Goal: Information Seeking & Learning: Learn about a topic

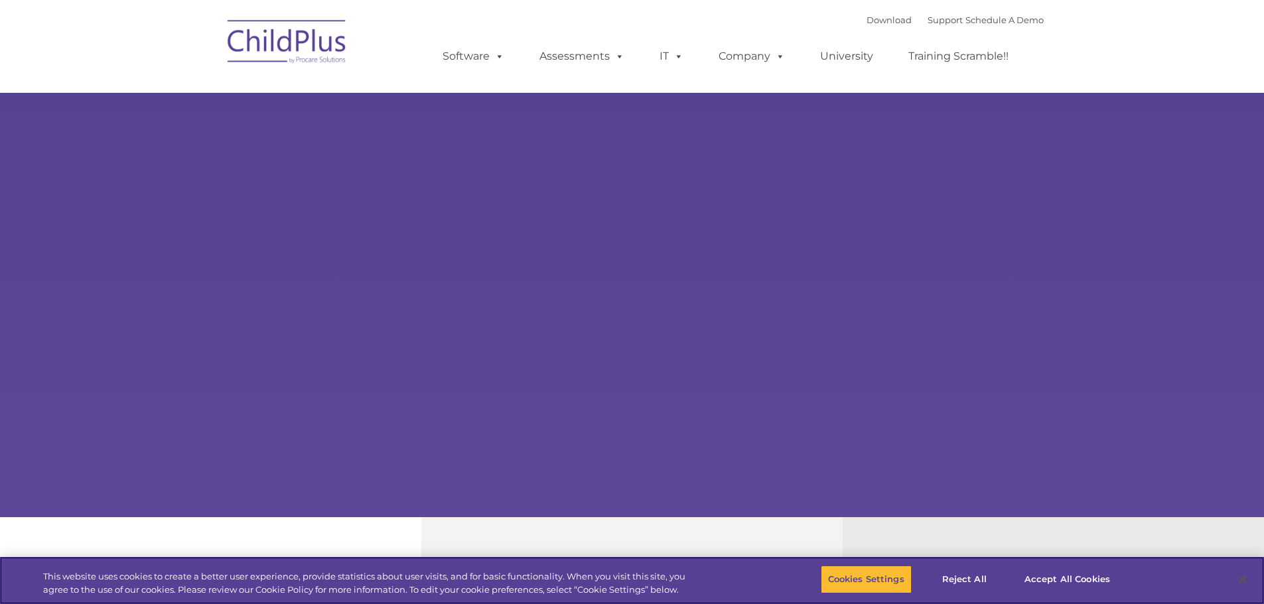
select select "MEDIUM"
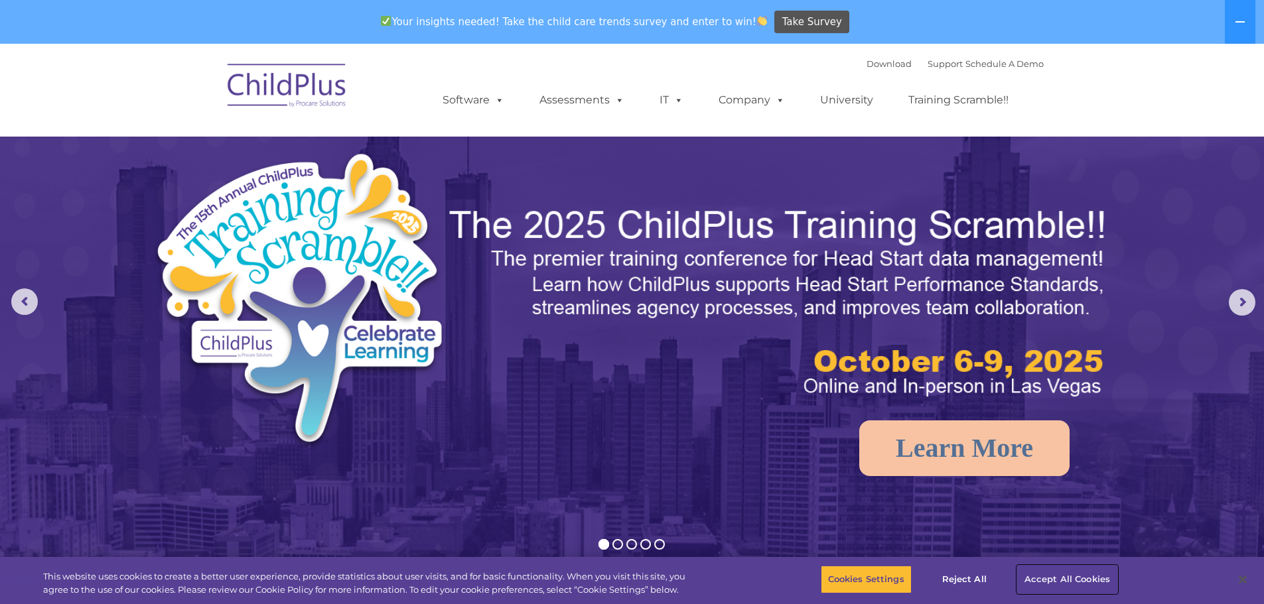
click at [1089, 586] on button "Accept All Cookies" at bounding box center [1067, 580] width 100 height 28
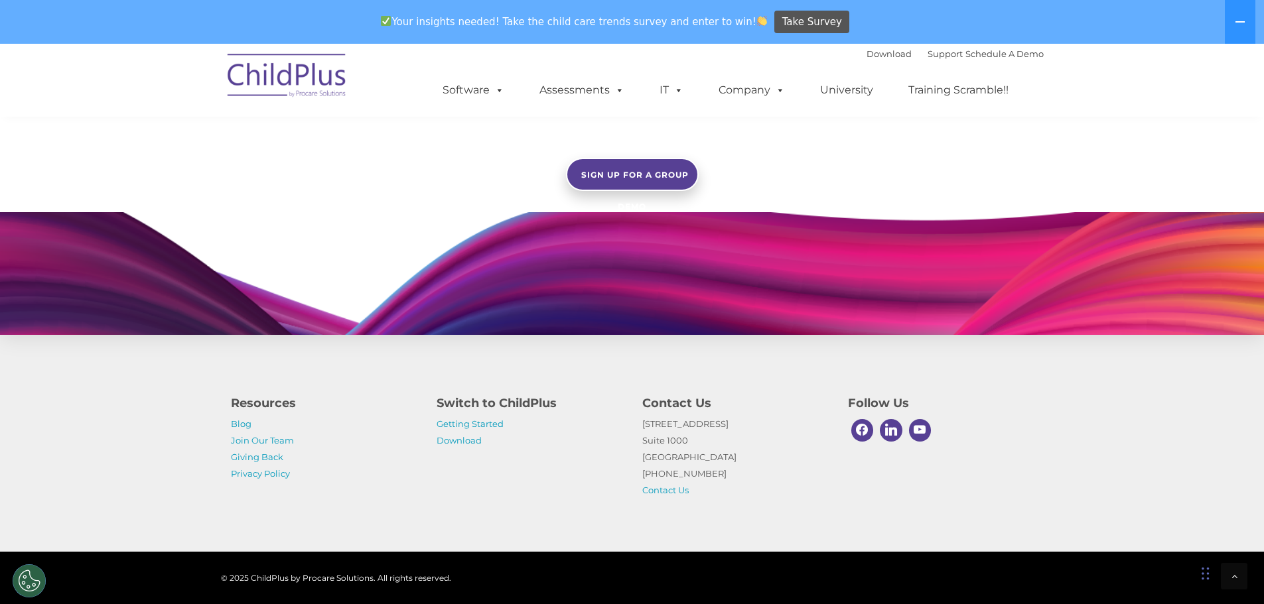
scroll to position [1183, 0]
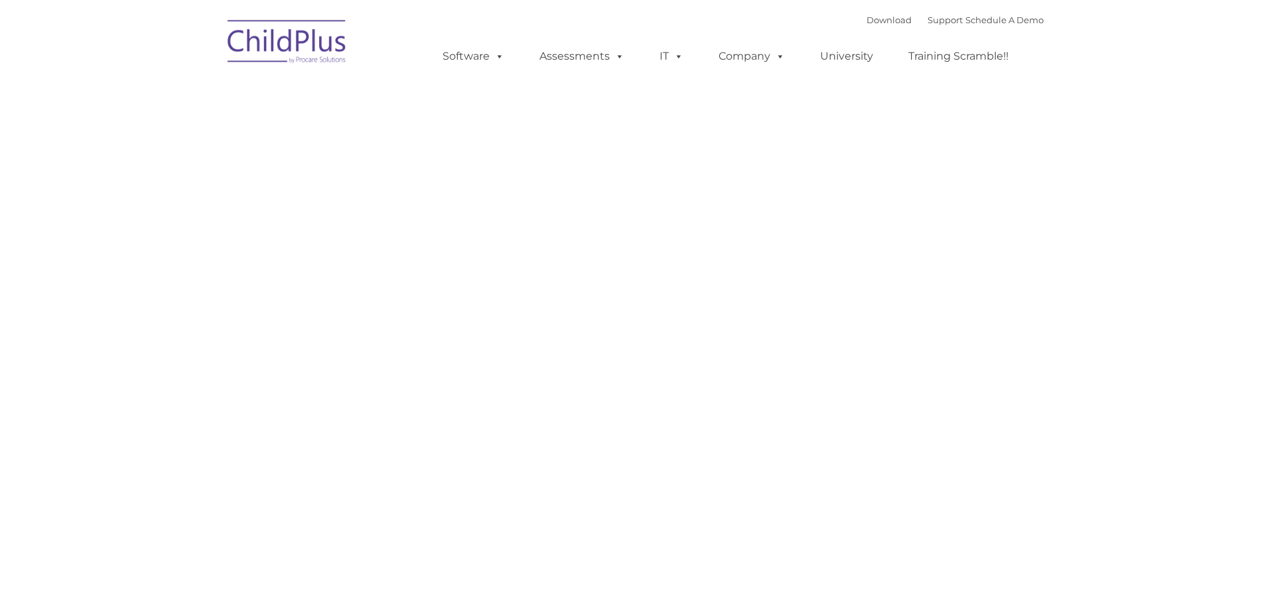
type input ""
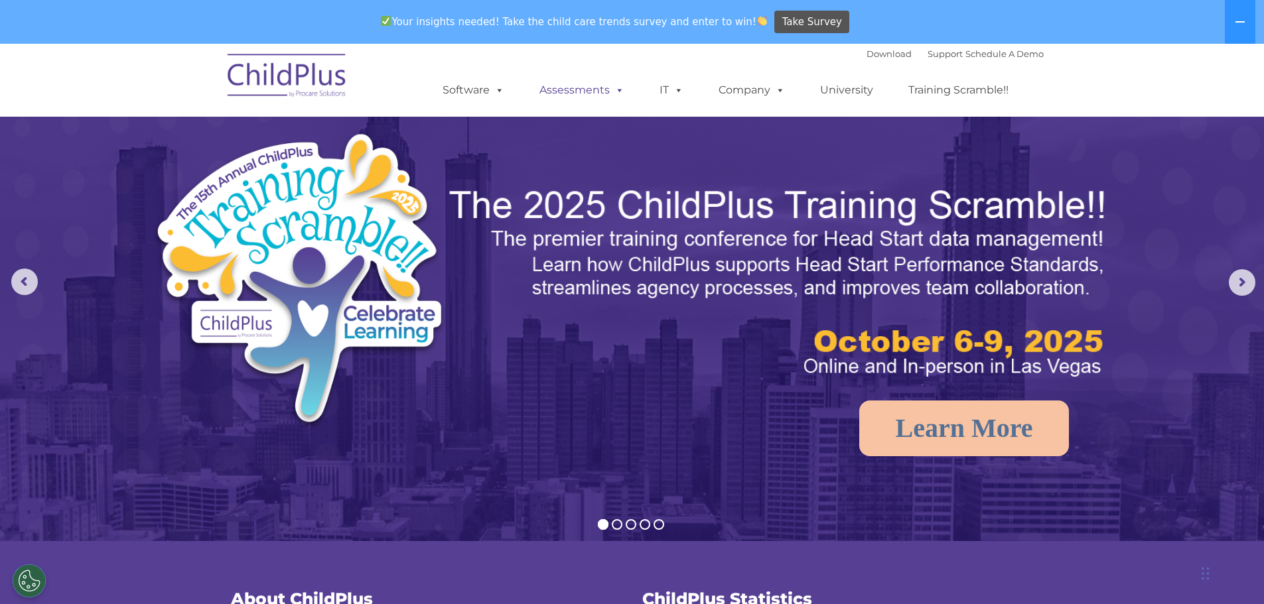
click at [576, 89] on link "Assessments" at bounding box center [581, 90] width 111 height 27
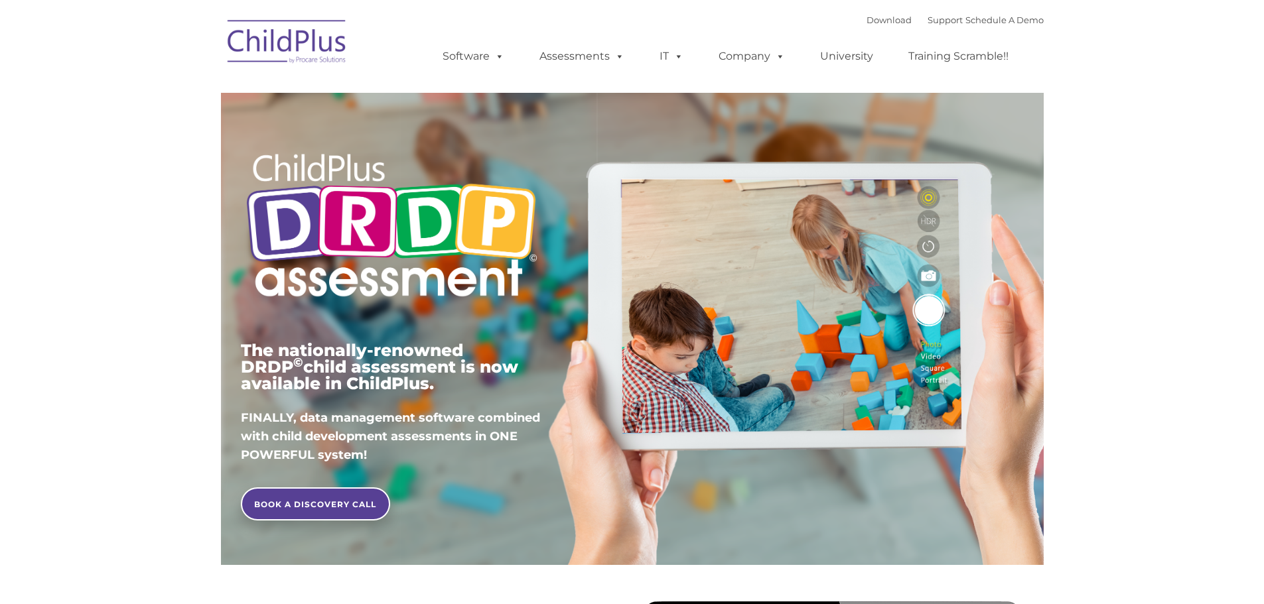
type input ""
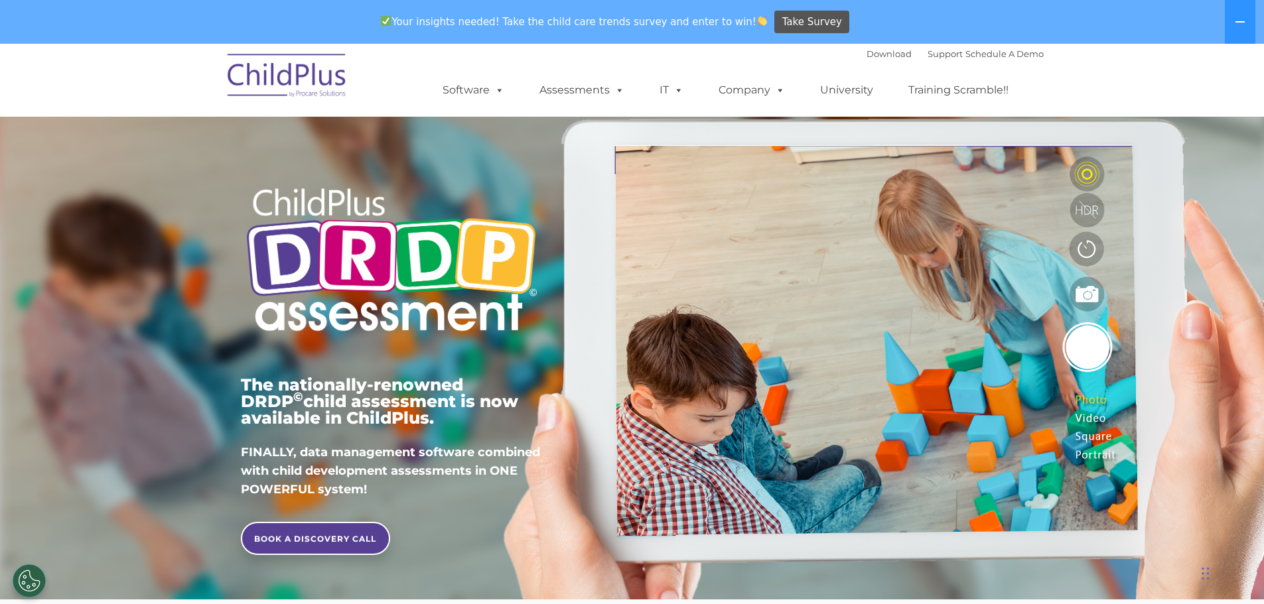
scroll to position [4, 0]
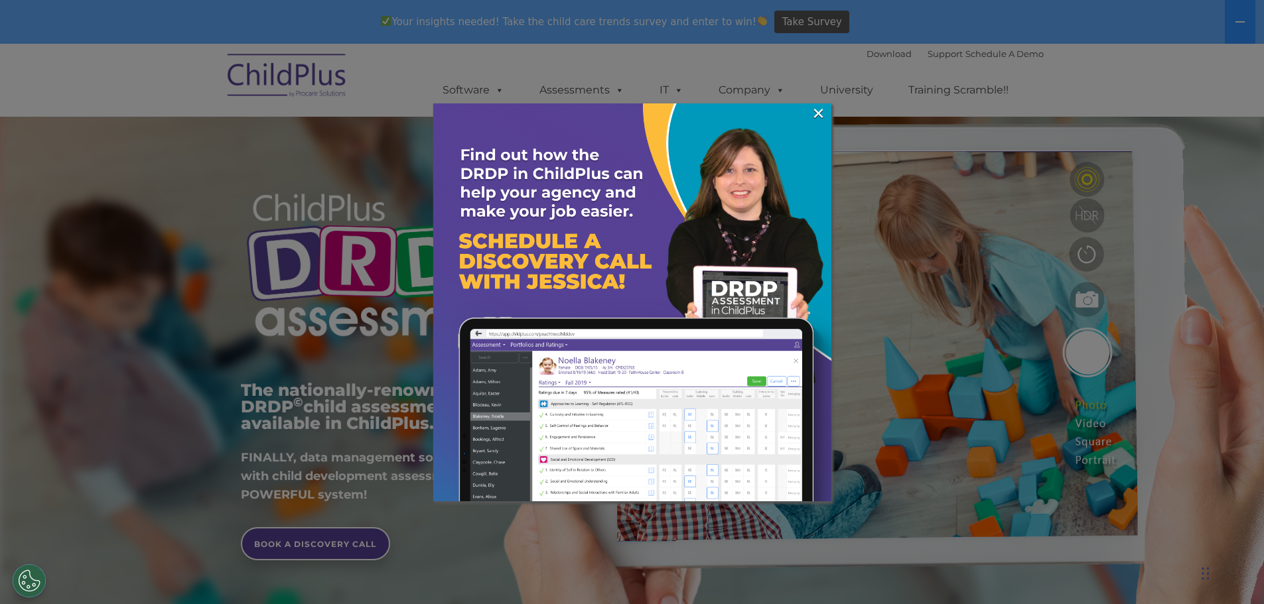
click at [826, 115] on img at bounding box center [632, 302] width 398 height 398
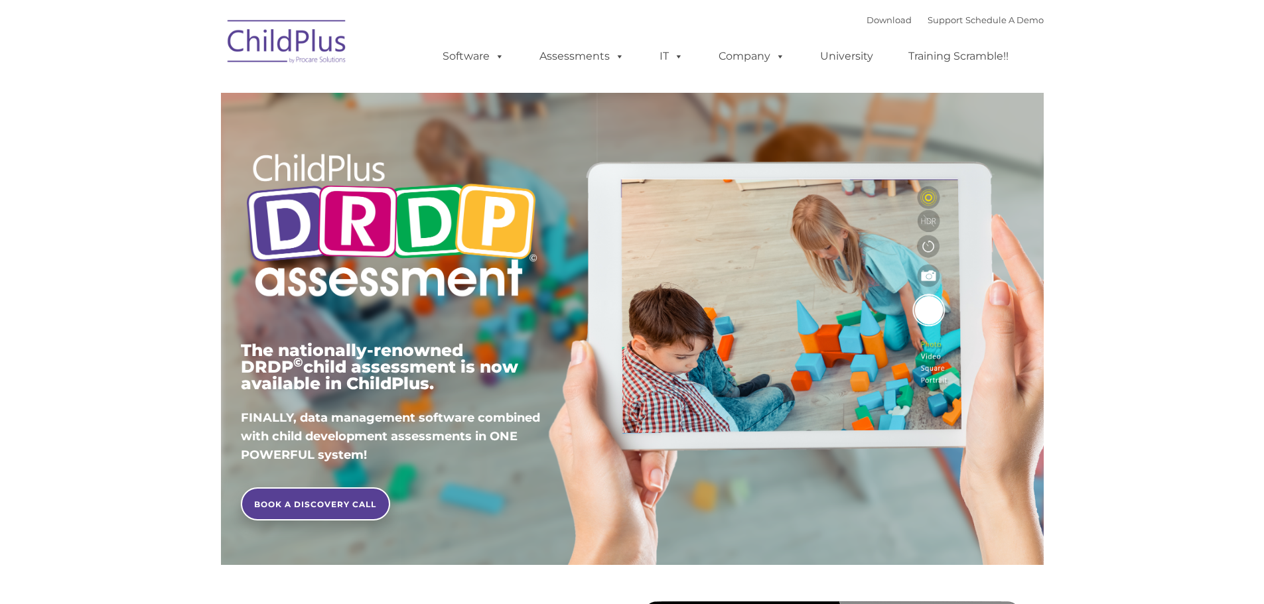
type input ""
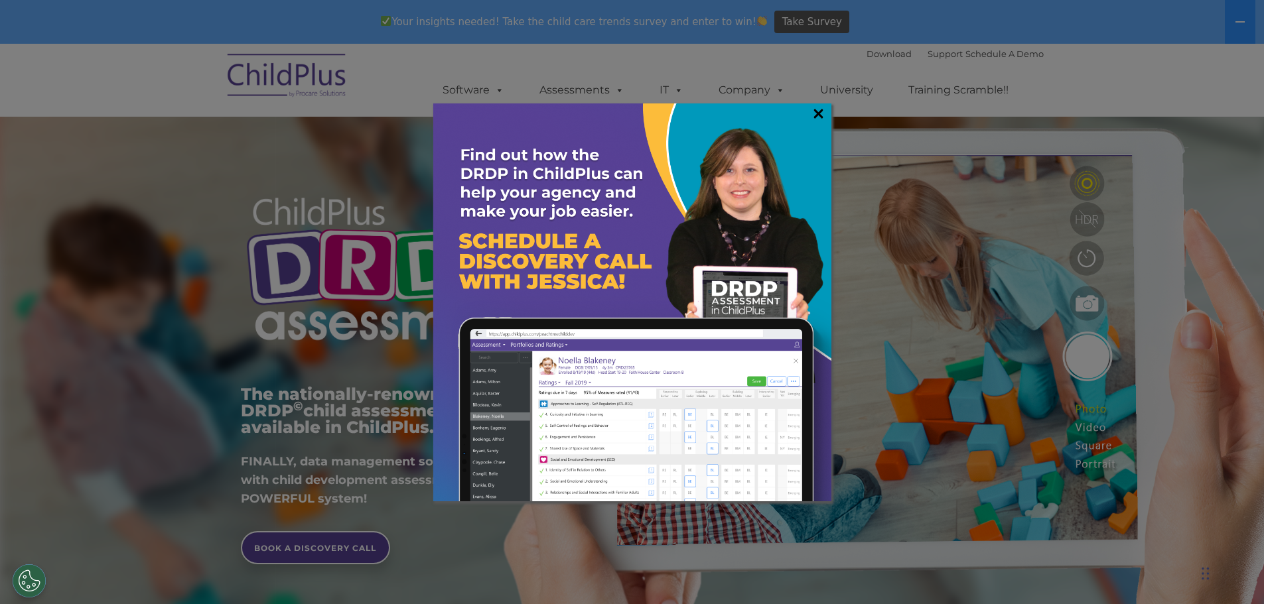
click at [825, 108] on link "×" at bounding box center [818, 113] width 15 height 13
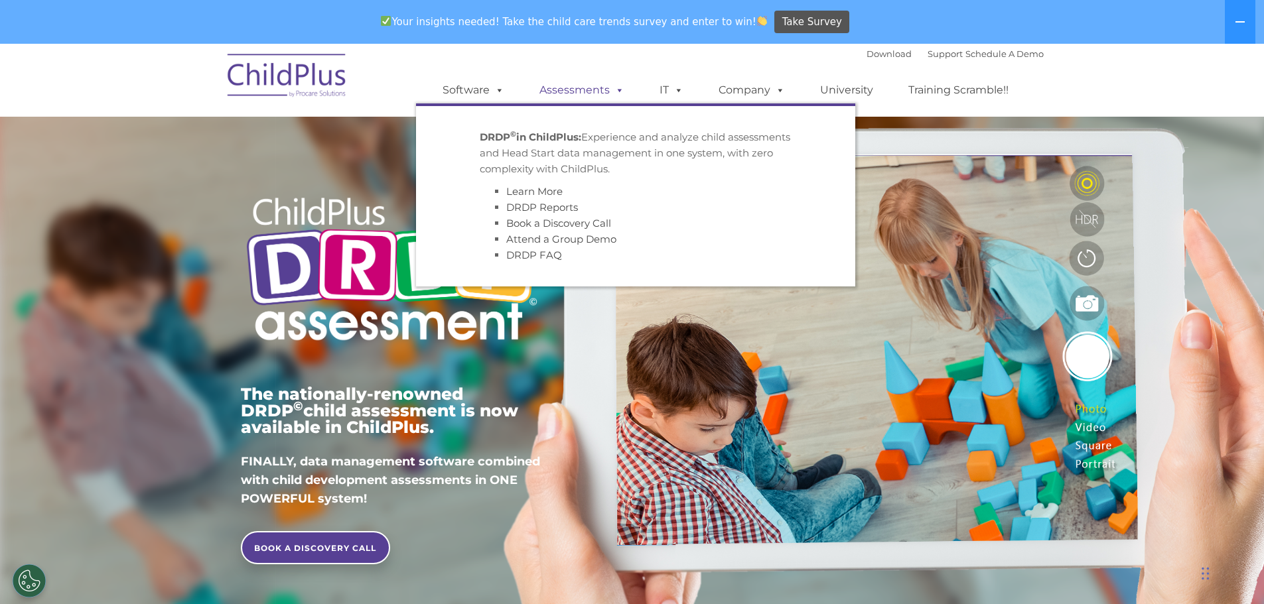
click at [616, 84] on span at bounding box center [617, 90] width 15 height 13
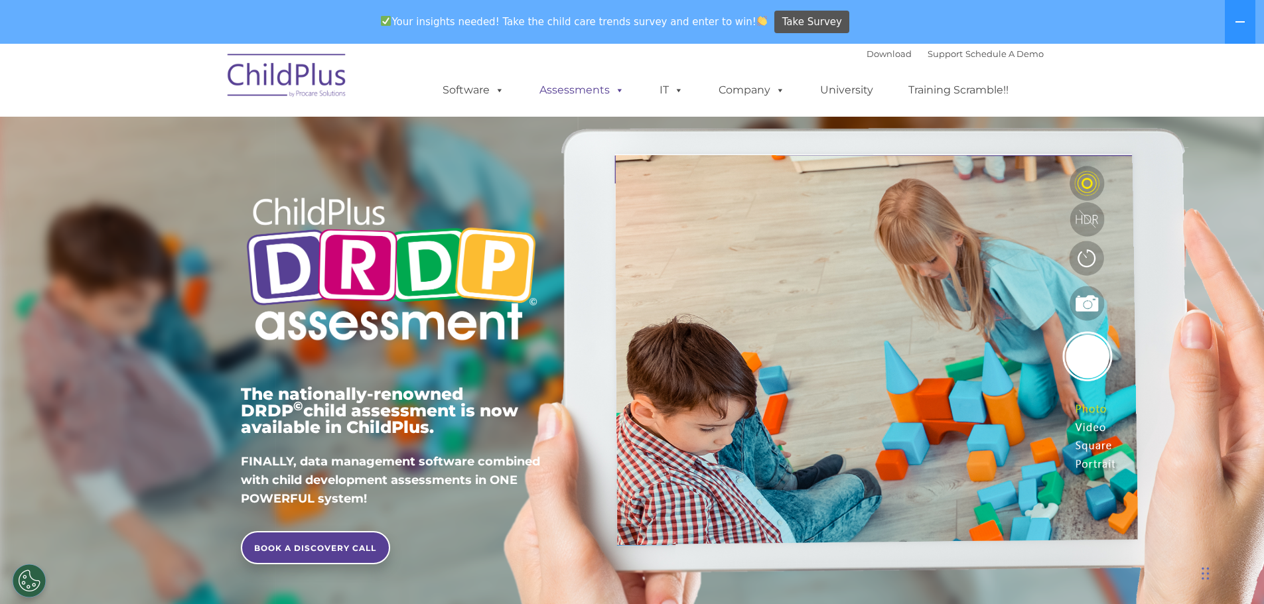
click at [592, 87] on link "Assessments" at bounding box center [581, 90] width 111 height 27
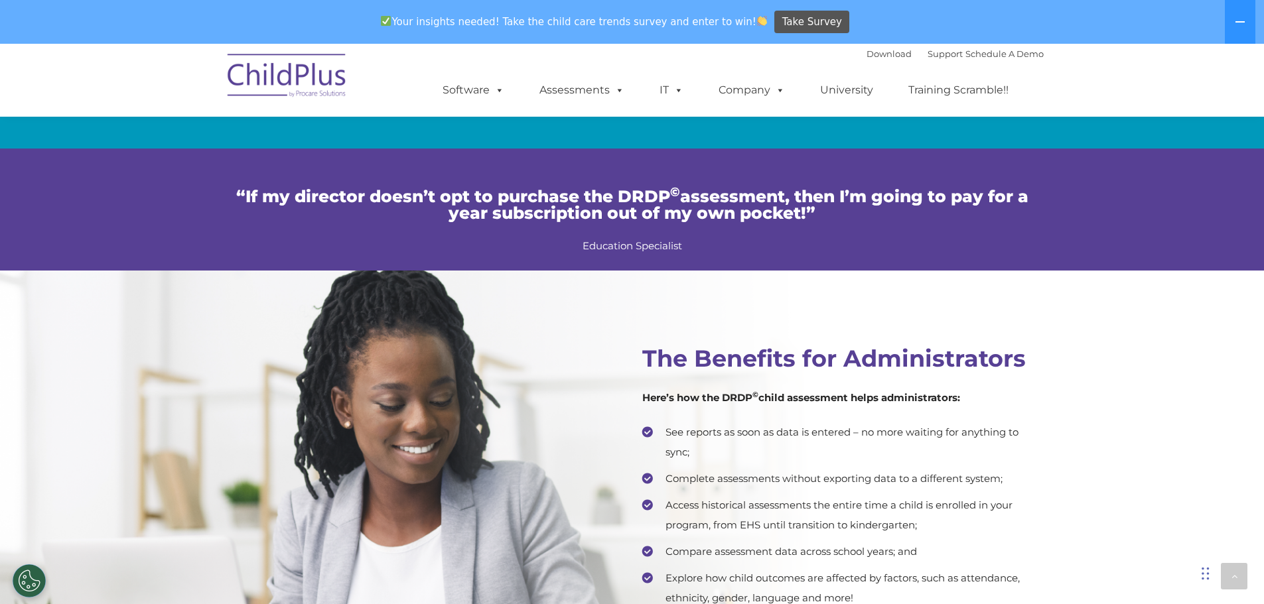
scroll to position [2504, 0]
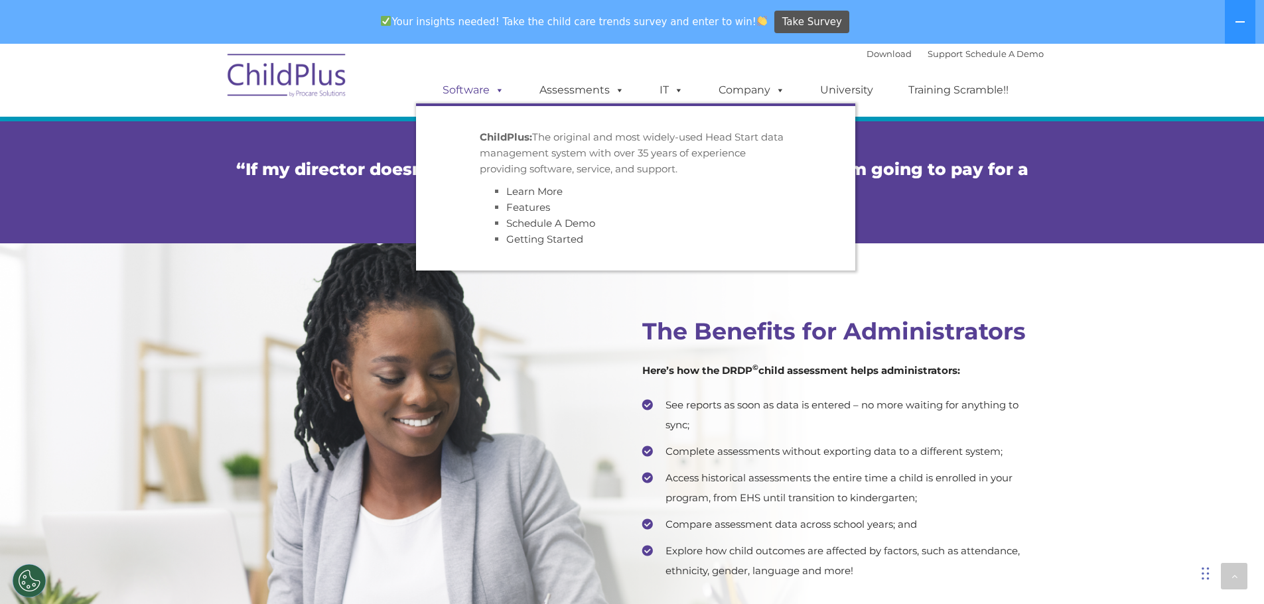
click at [479, 91] on link "Software" at bounding box center [473, 90] width 88 height 27
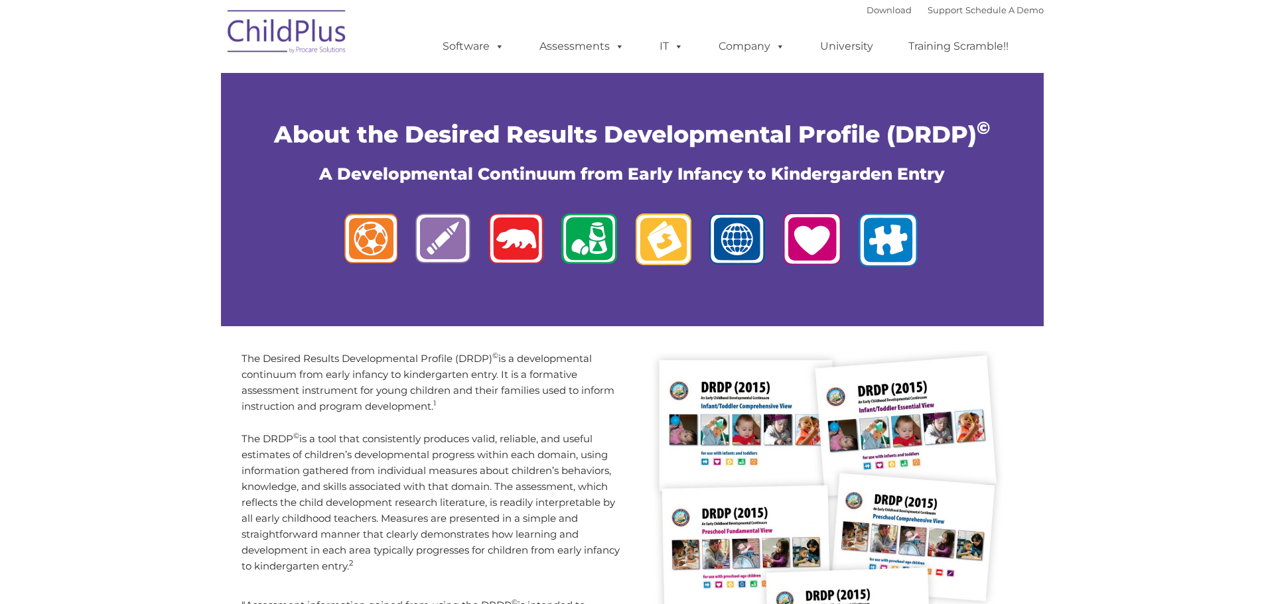
type input ""
